Goal: Find specific page/section: Find specific page/section

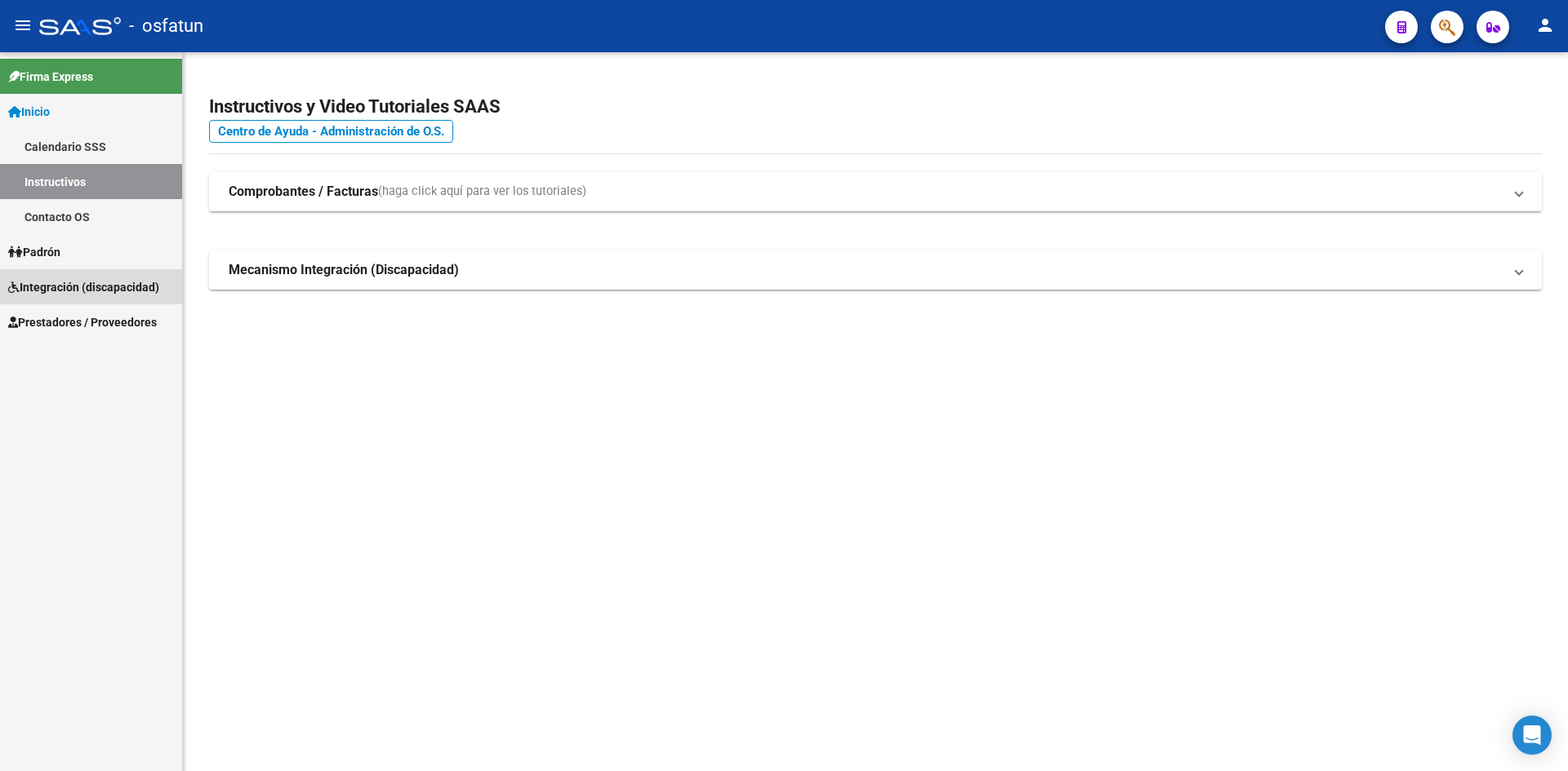
click at [76, 283] on span "Integración (discapacidad)" at bounding box center [84, 287] width 152 height 17
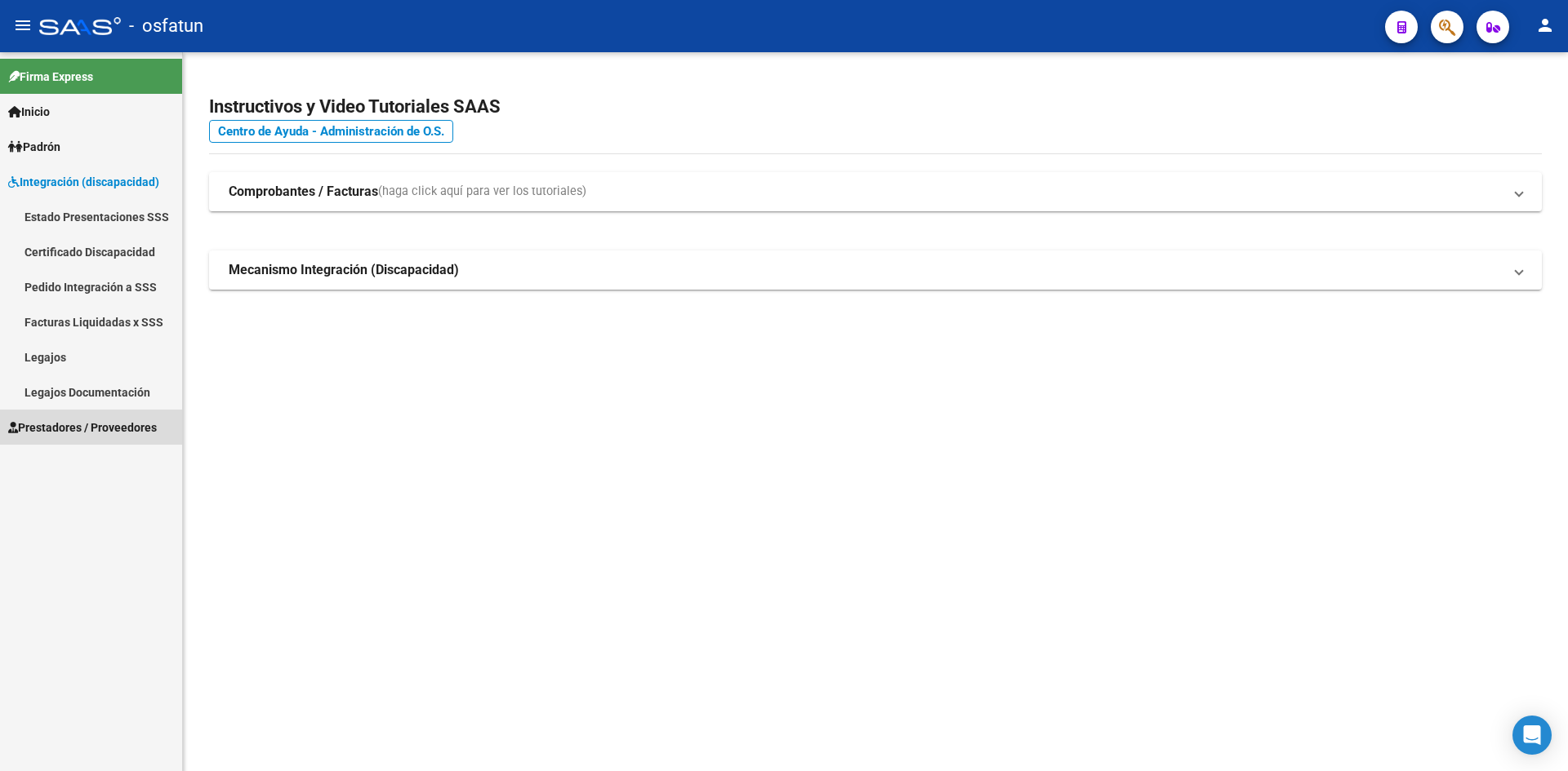
click at [119, 426] on span "Prestadores / Proveedores" at bounding box center [82, 427] width 149 height 17
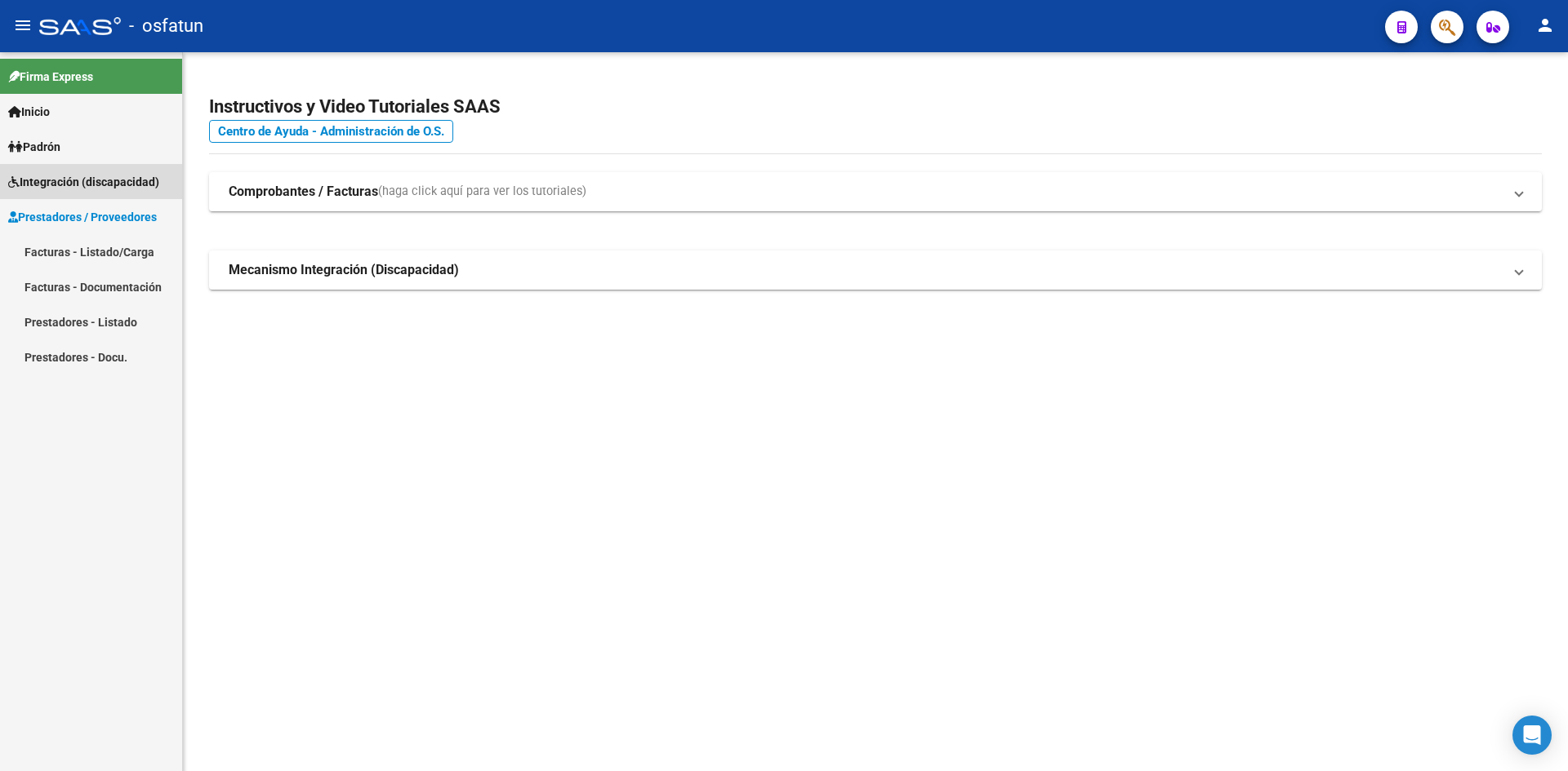
click at [57, 187] on span "Integración (discapacidad)" at bounding box center [84, 182] width 152 height 17
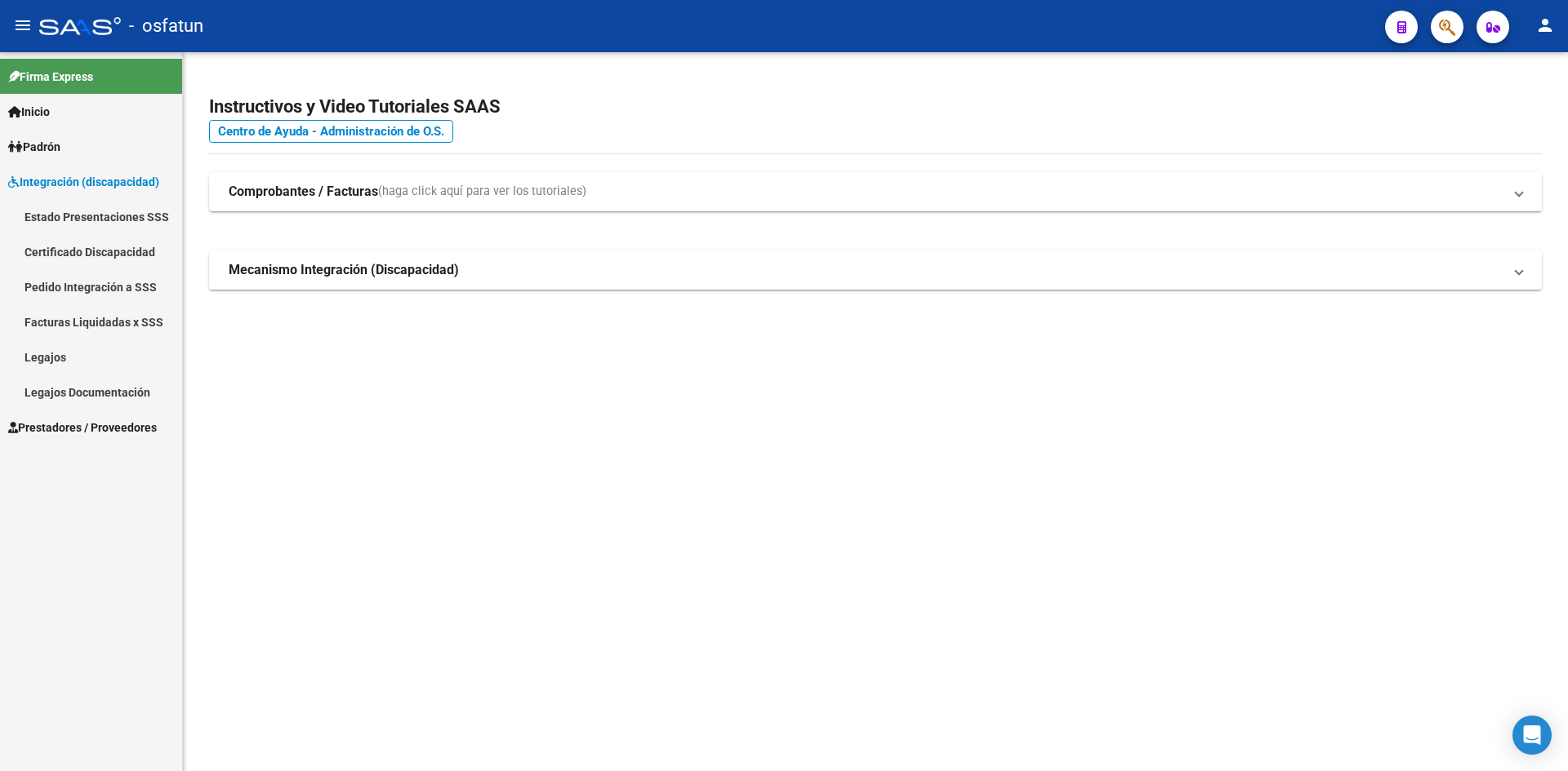
click at [51, 357] on link "Legajos" at bounding box center [90, 357] width 182 height 35
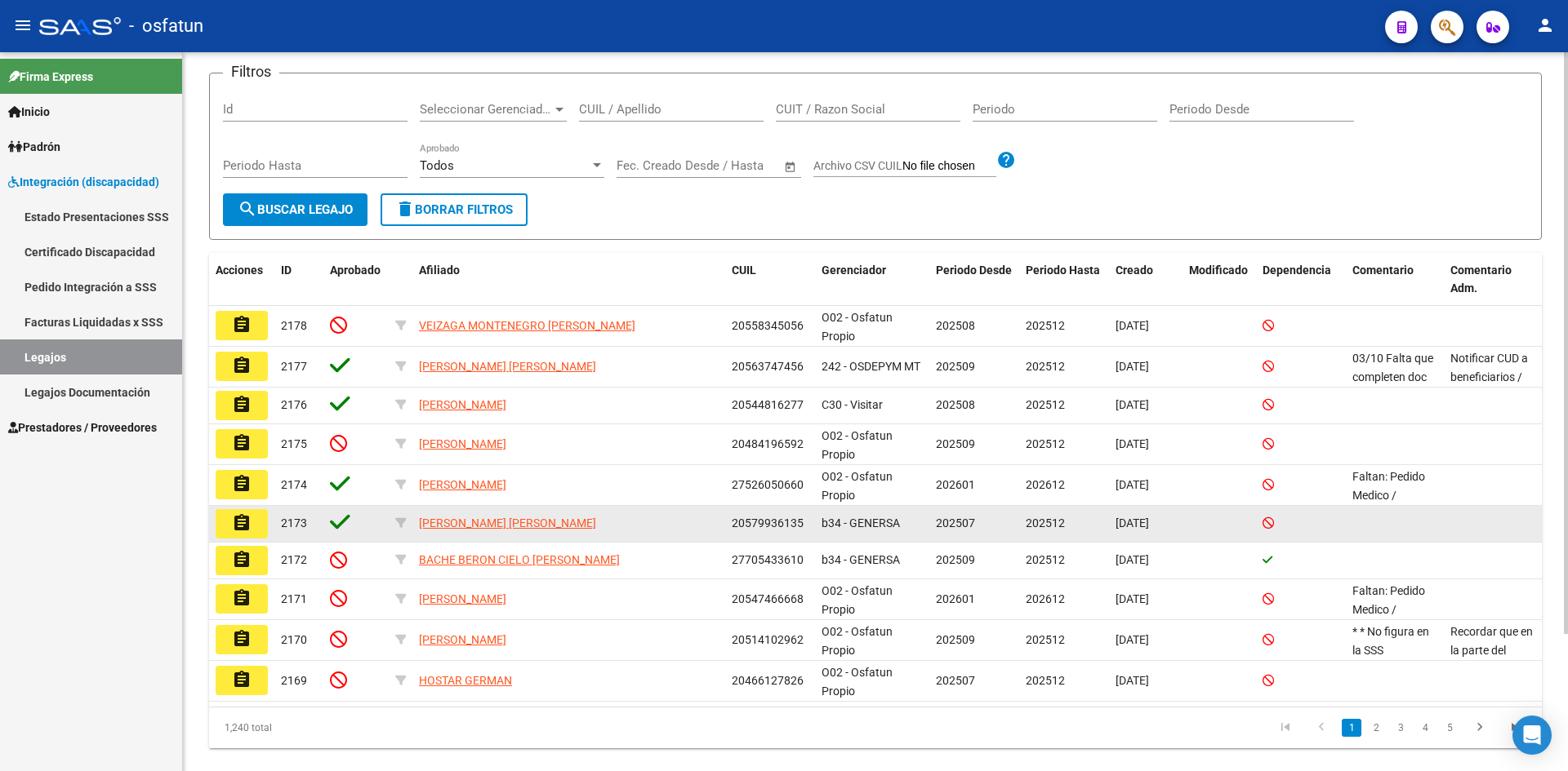
scroll to position [169, 0]
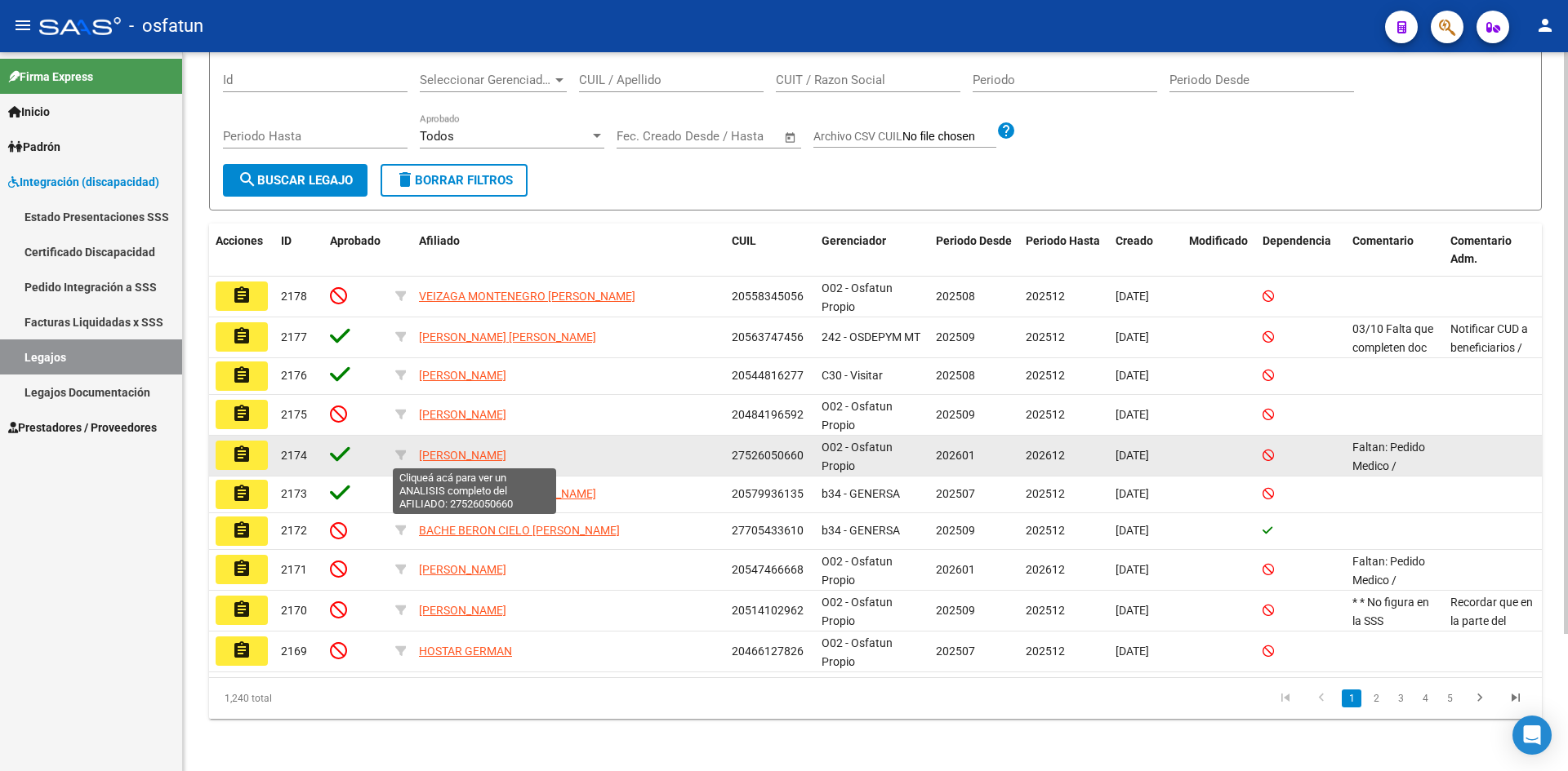
click at [473, 460] on span "[PERSON_NAME]" at bounding box center [462, 454] width 87 height 13
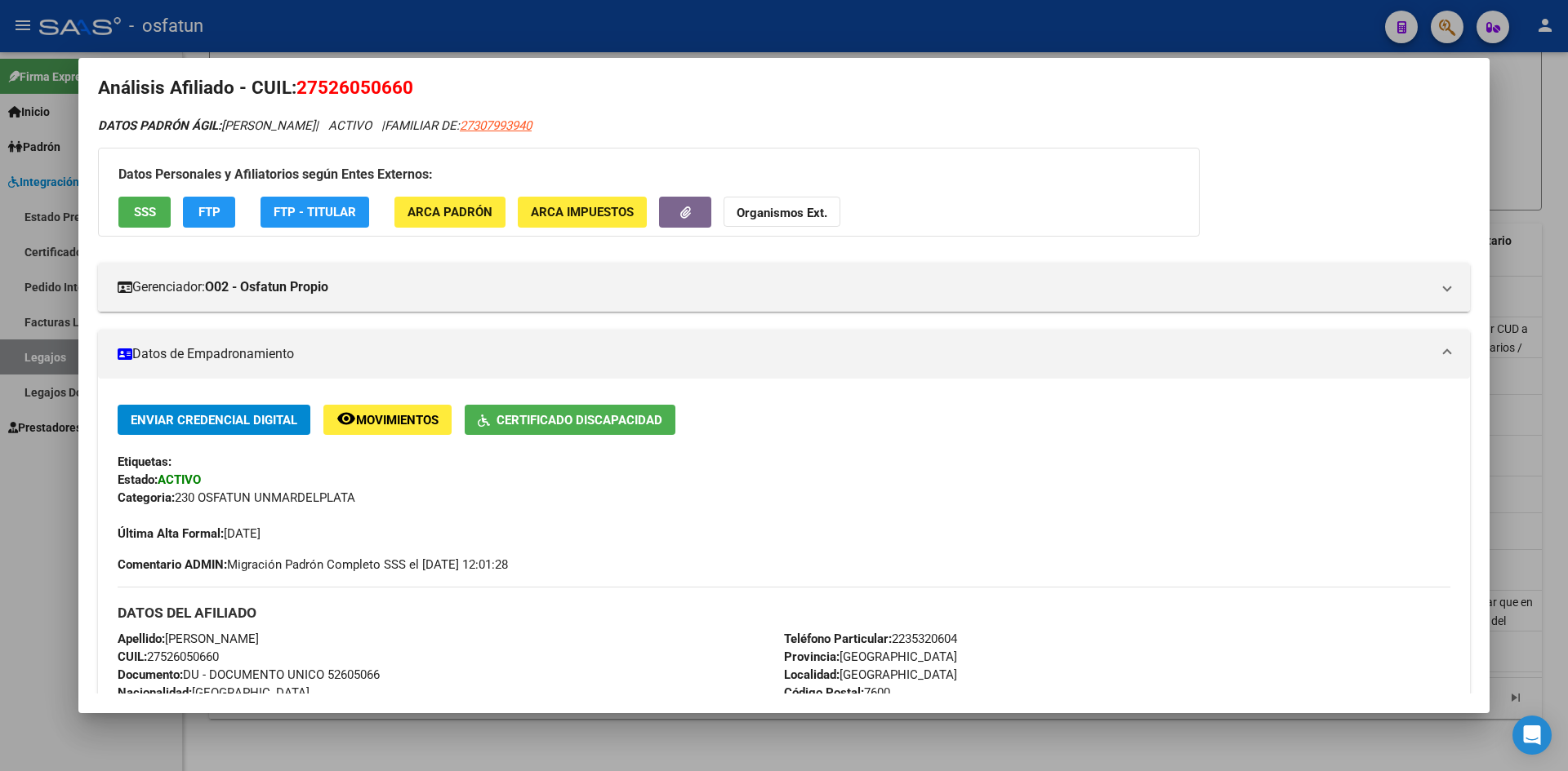
scroll to position [0, 0]
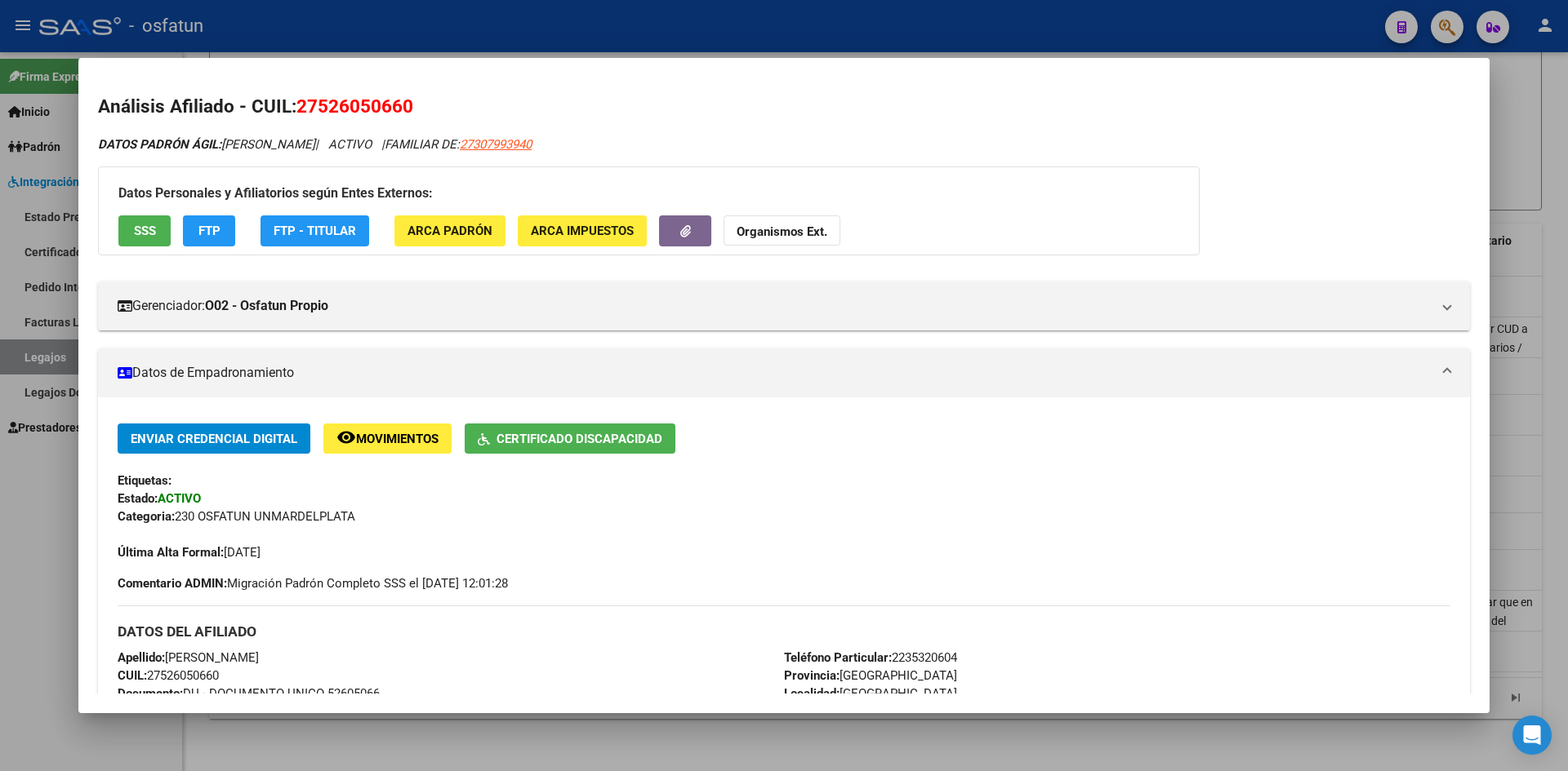
click at [0, 597] on div at bounding box center [784, 386] width 1568 height 771
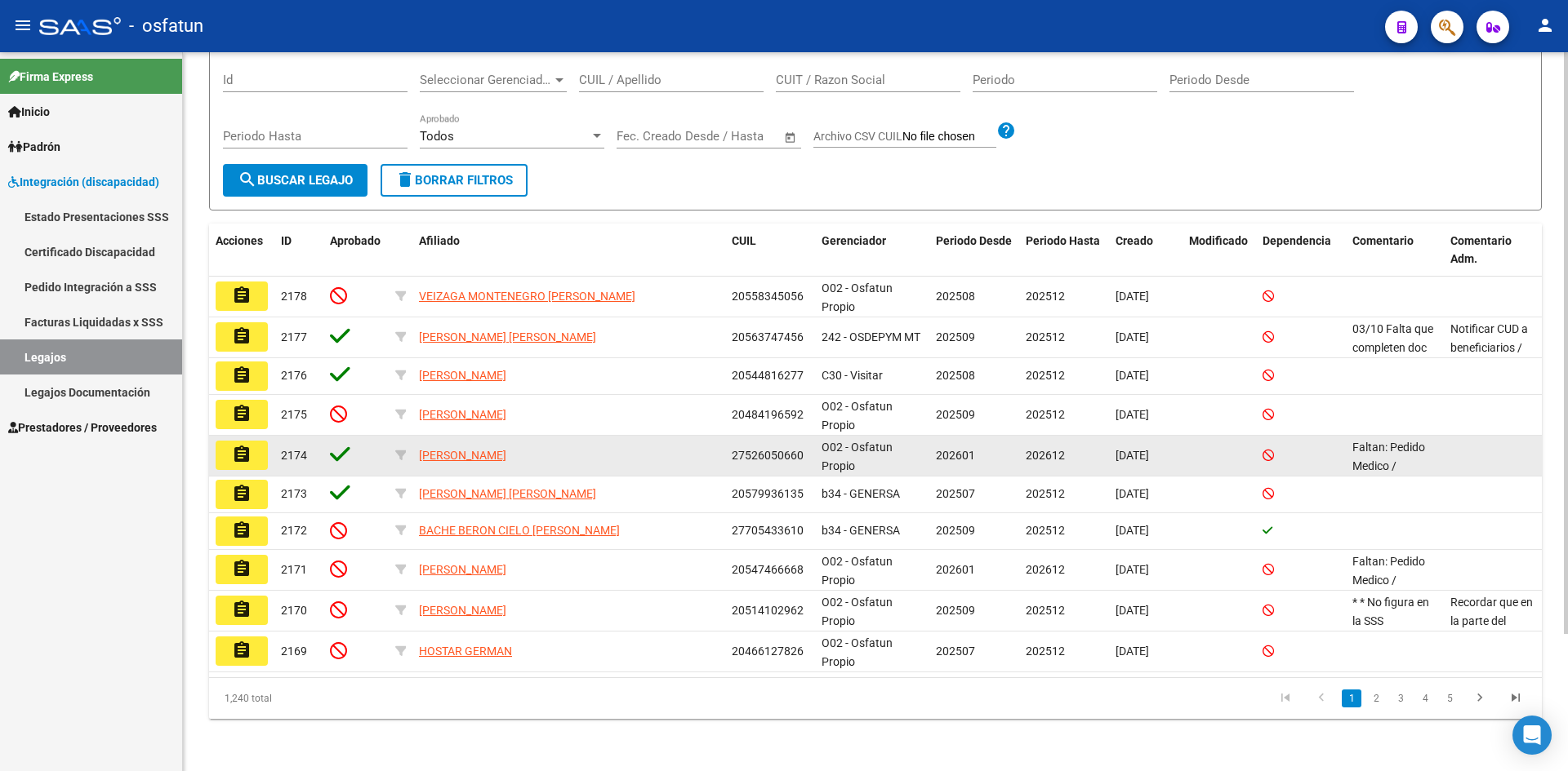
click at [240, 456] on mat-icon "assignment" at bounding box center [242, 454] width 19 height 19
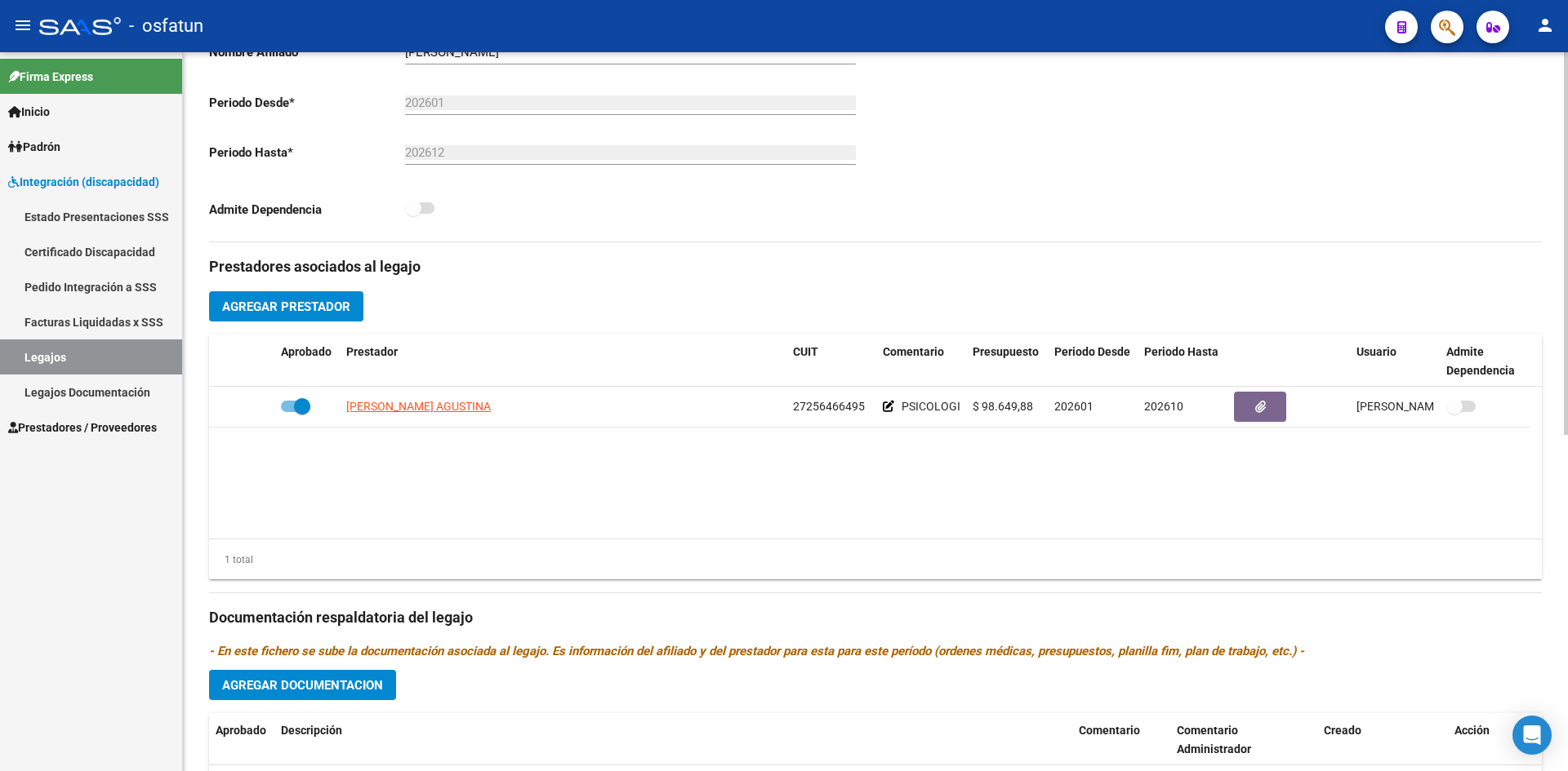
scroll to position [386, 0]
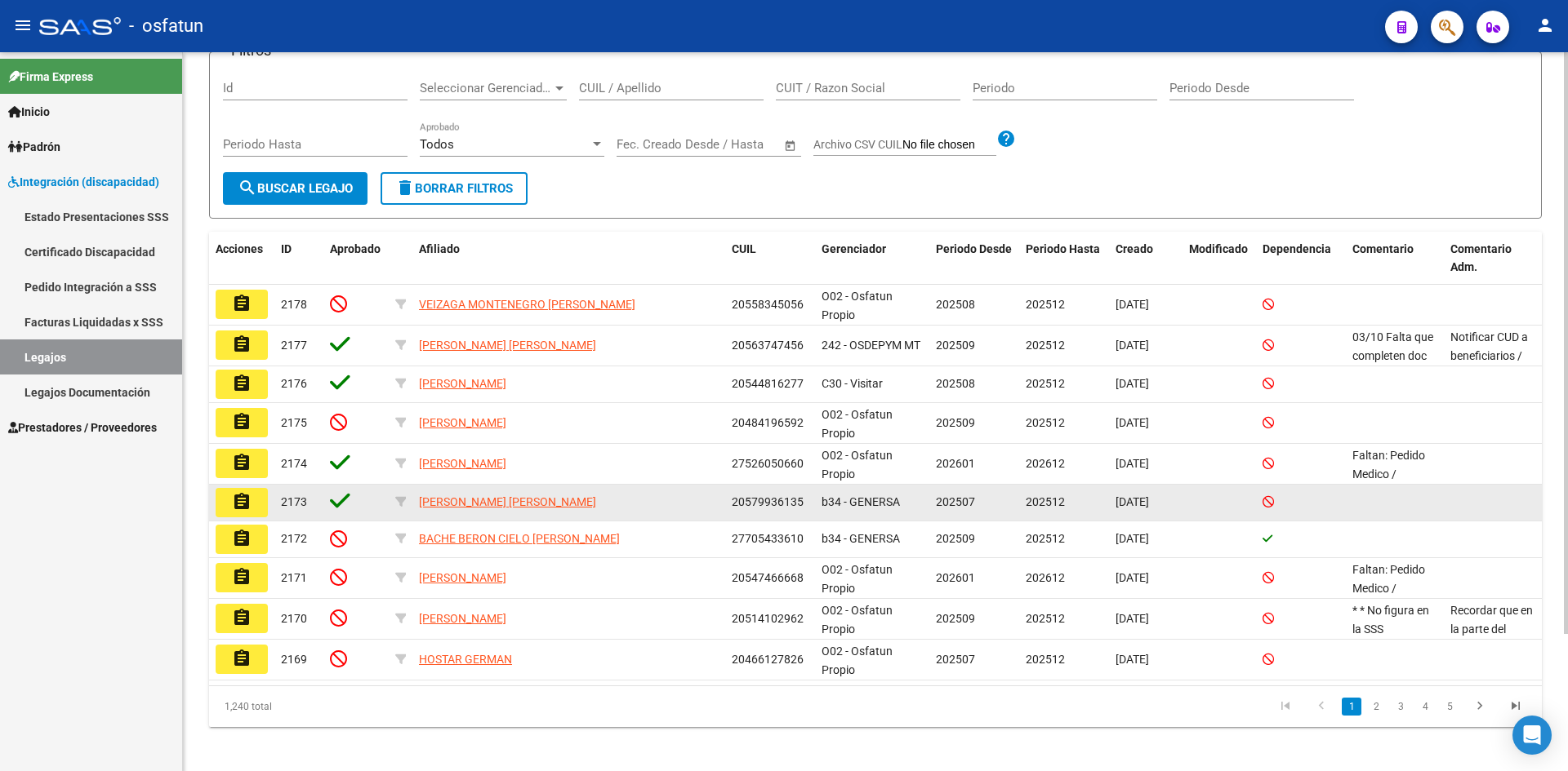
scroll to position [169, 0]
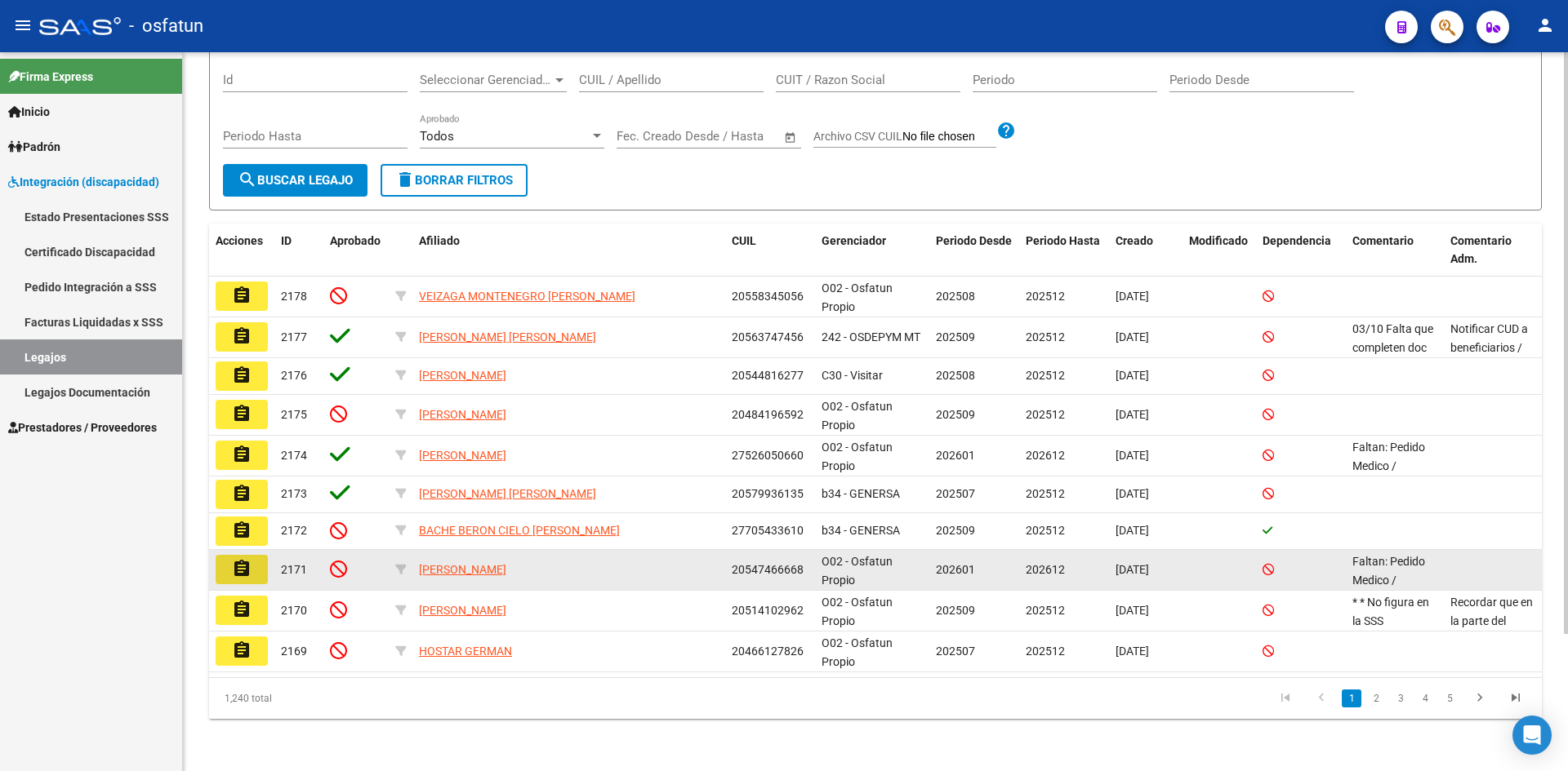
click at [244, 571] on mat-icon "assignment" at bounding box center [242, 569] width 19 height 19
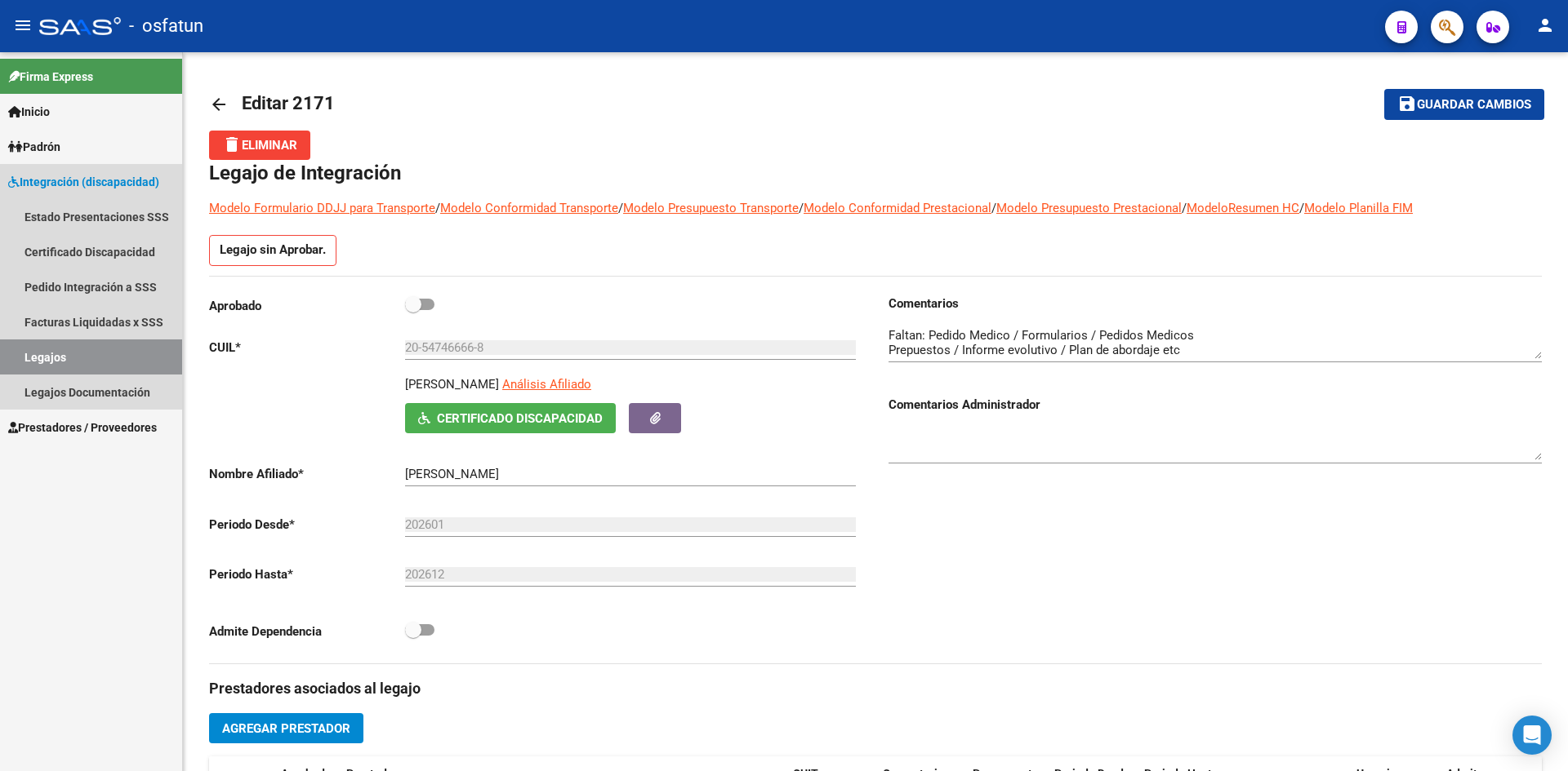
click at [50, 355] on link "Legajos" at bounding box center [90, 357] width 182 height 35
